Goal: Task Accomplishment & Management: Complete application form

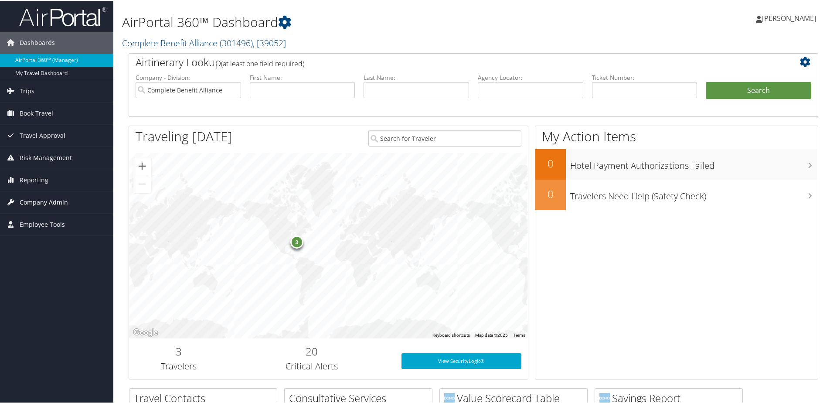
click at [24, 203] on span "Company Admin" at bounding box center [44, 201] width 48 height 22
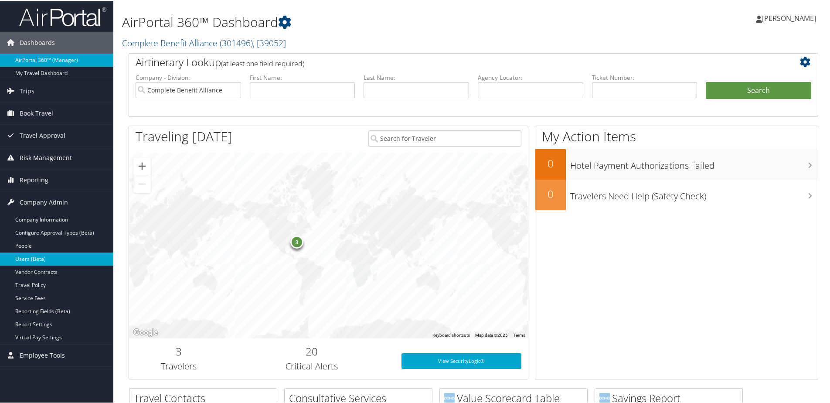
click at [50, 255] on link "Users (Beta)" at bounding box center [56, 257] width 113 height 13
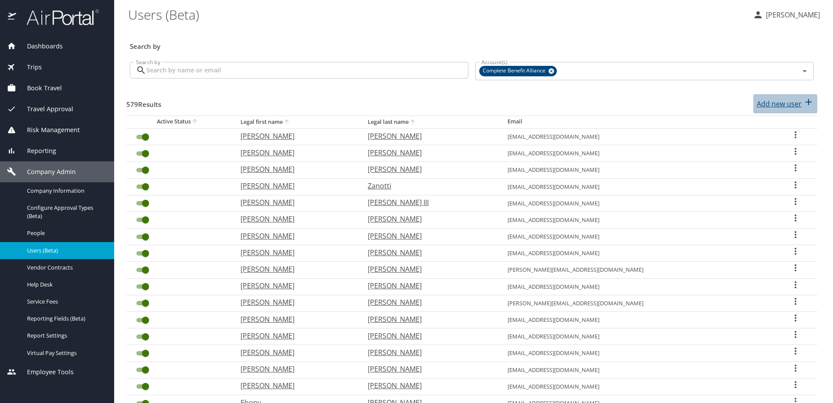
click at [780, 105] on p "Add new user" at bounding box center [779, 104] width 45 height 10
select select "US"
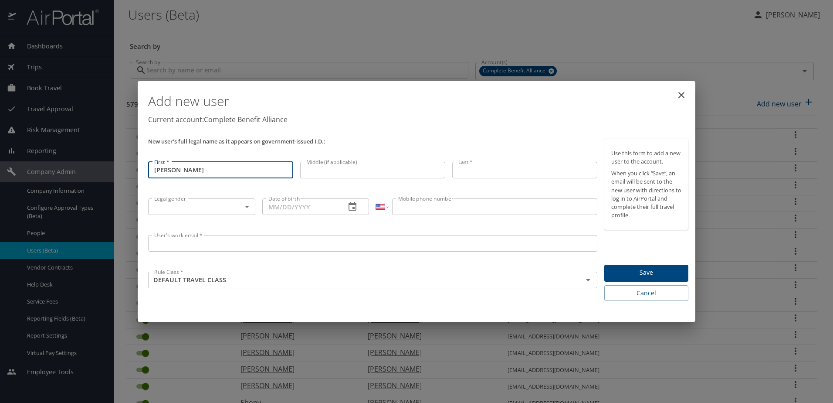
type input "Marguerite"
click at [330, 163] on input "Middle (if applicable)" at bounding box center [372, 170] width 145 height 17
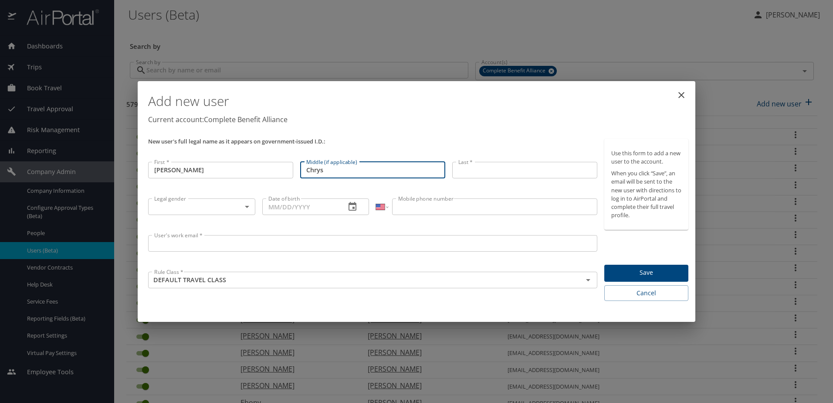
type input "Chrys"
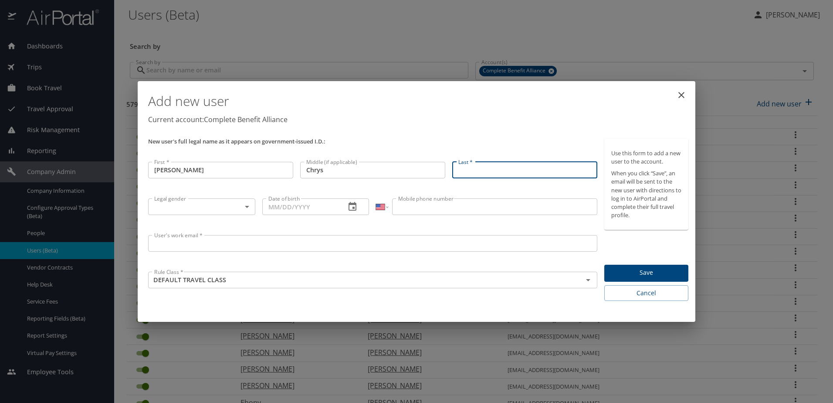
drag, startPoint x: 466, startPoint y: 171, endPoint x: 469, endPoint y: 140, distance: 31.6
click at [466, 171] on input "Last *" at bounding box center [524, 170] width 145 height 17
type input "Smirlis"
click at [246, 207] on body "Dashboards AirPortal 360™ Manager My Travel Dashboard Trips Airtinerary® Lookup…" at bounding box center [416, 201] width 833 height 403
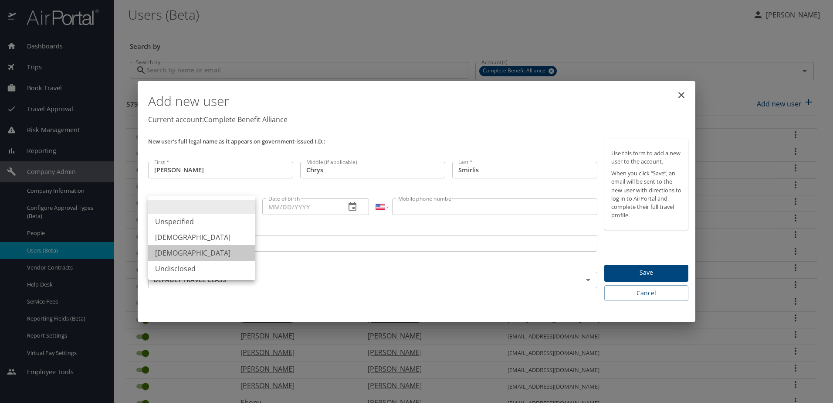
click at [226, 251] on li "Female" at bounding box center [201, 253] width 107 height 16
type input "Female"
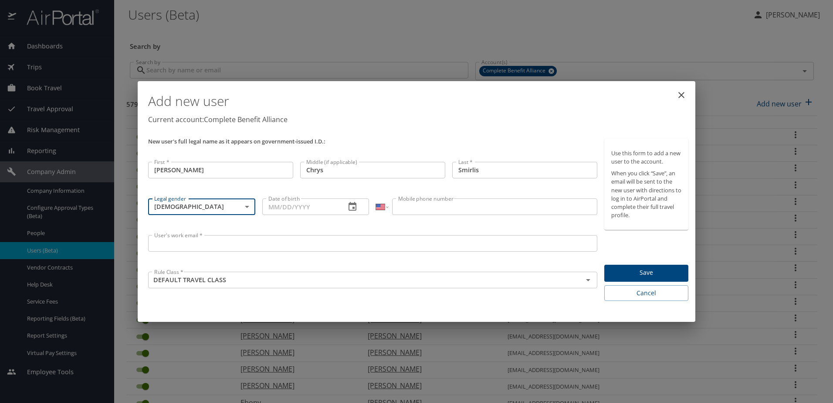
click at [330, 209] on input "Date of birth" at bounding box center [300, 206] width 77 height 17
type input "10/24/1953"
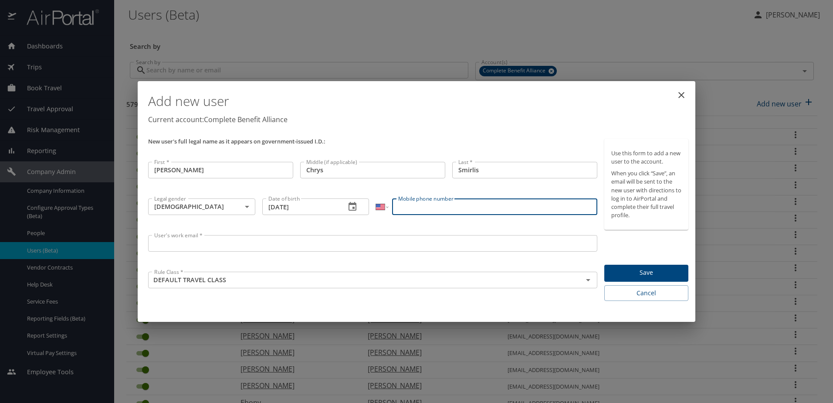
drag, startPoint x: 408, startPoint y: 212, endPoint x: 419, endPoint y: 198, distance: 17.7
click at [408, 212] on input "Mobile phone number" at bounding box center [494, 206] width 205 height 17
type input "(727) 278-2742"
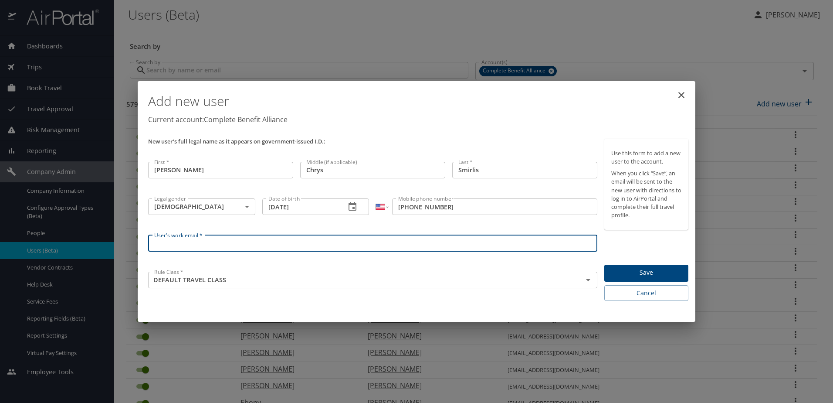
click at [406, 247] on input "User's work email *" at bounding box center [372, 243] width 449 height 17
type input "marguerite_smirlis@enrollmentcompany.com"
click at [657, 272] on span "Save" at bounding box center [647, 272] width 70 height 11
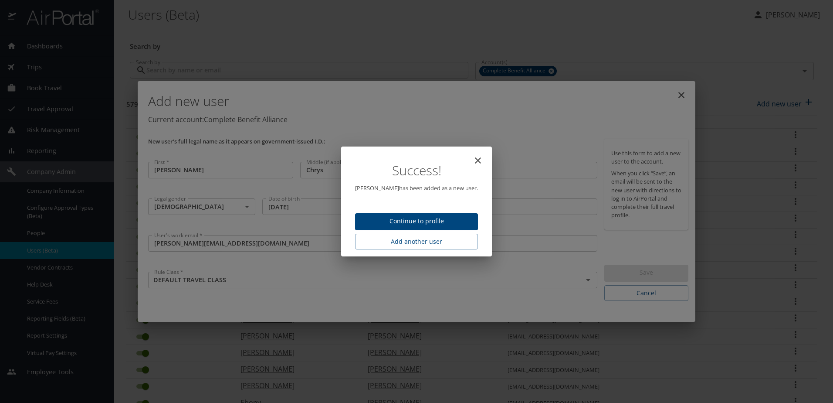
click at [479, 159] on icon "close" at bounding box center [478, 160] width 10 height 10
type input "[DATE]"
